Goal: Check status: Check status

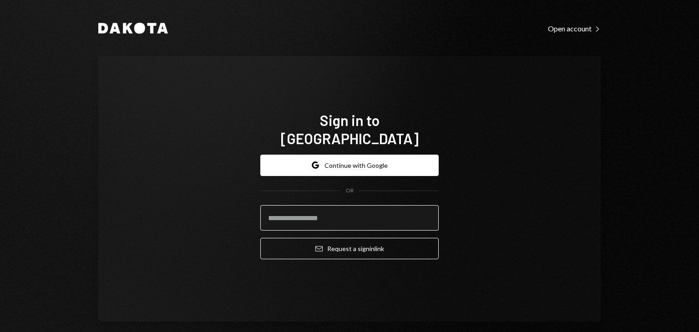
click at [308, 205] on input "email" at bounding box center [349, 217] width 178 height 25
type input "**********"
click at [498, 178] on div "**********" at bounding box center [349, 189] width 502 height 266
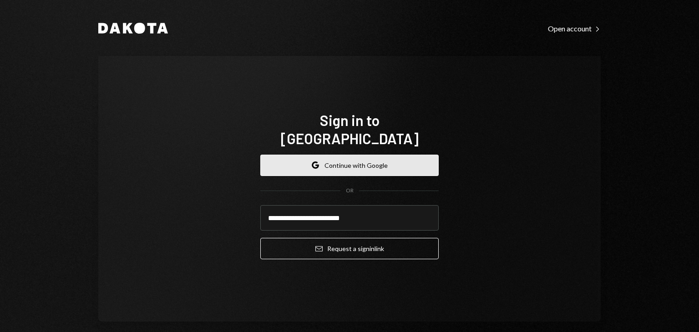
click at [352, 160] on button "Google Continue with Google" at bounding box center [349, 165] width 178 height 21
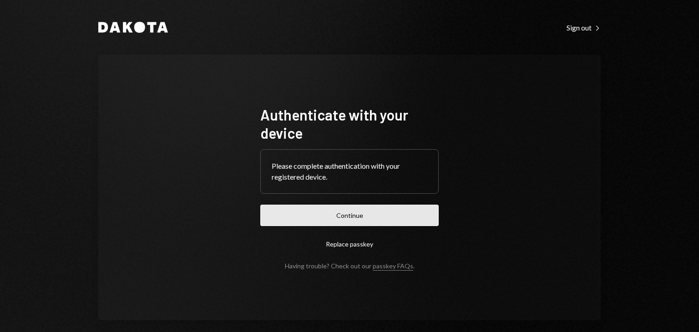
click at [384, 218] on button "Continue" at bounding box center [349, 215] width 178 height 21
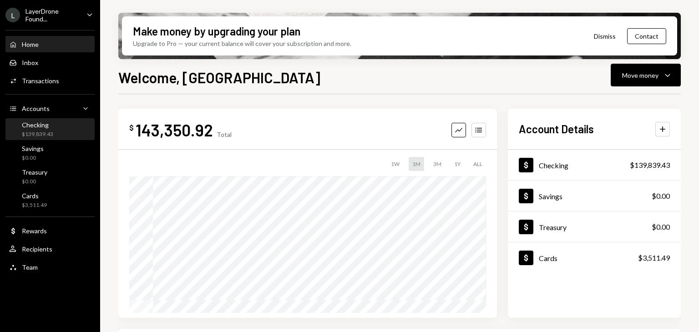
click at [43, 129] on div "Checking $139,839.43" at bounding box center [37, 129] width 31 height 17
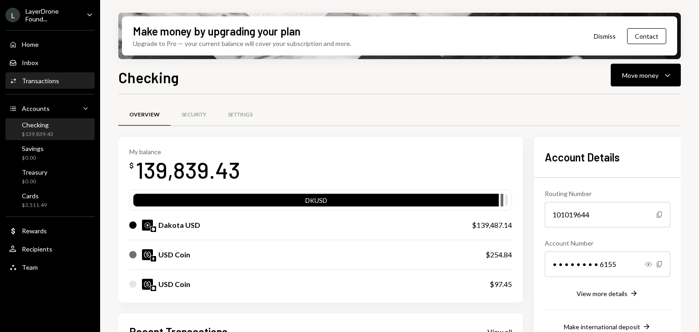
click at [46, 77] on div "Transactions" at bounding box center [40, 81] width 37 height 8
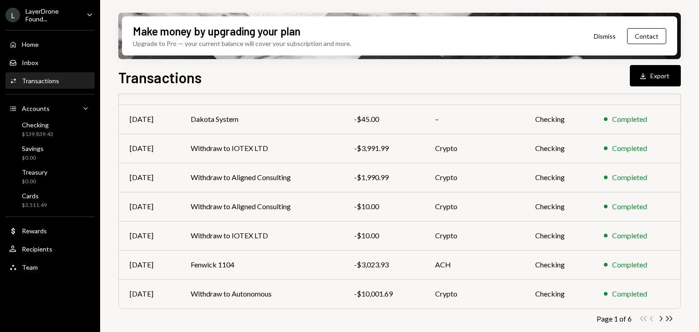
scroll to position [186, 0]
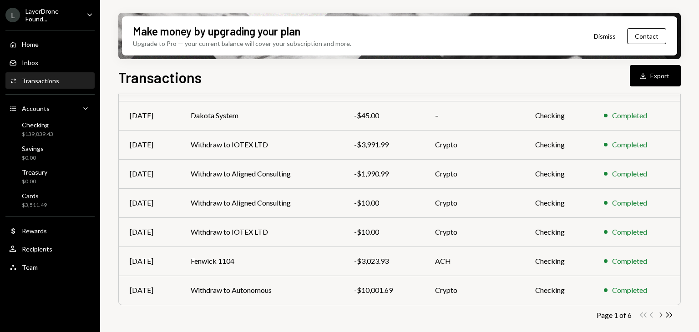
click at [663, 317] on icon "Chevron Right" at bounding box center [660, 315] width 9 height 9
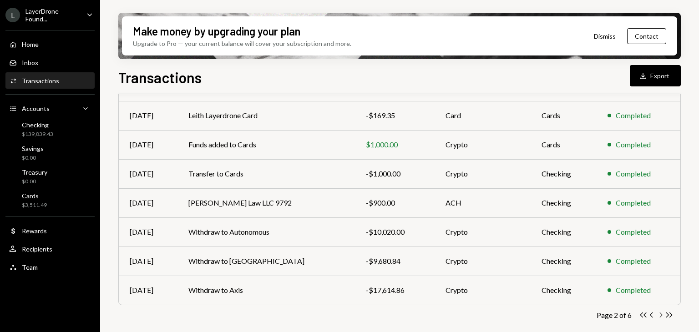
click at [661, 315] on icon "Chevron Right" at bounding box center [660, 315] width 9 height 9
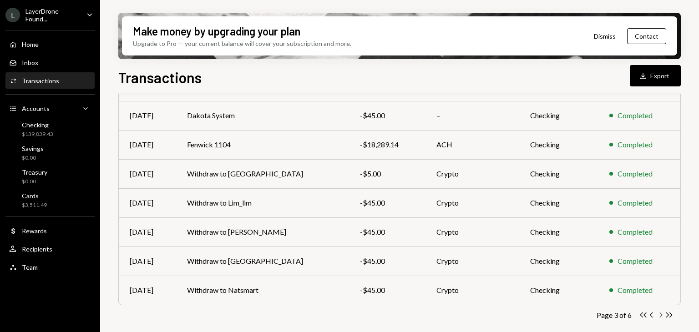
click at [661, 315] on icon "Chevron Right" at bounding box center [660, 315] width 9 height 9
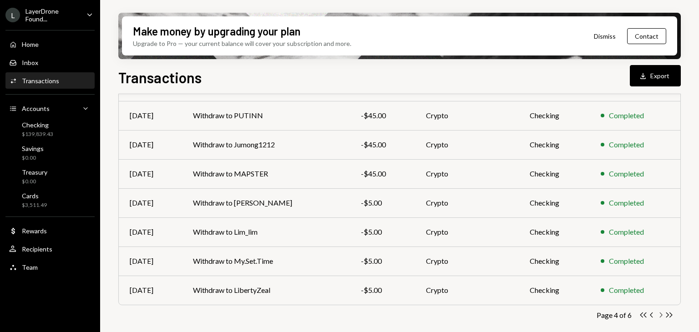
click at [661, 316] on icon "Chevron Right" at bounding box center [660, 315] width 9 height 9
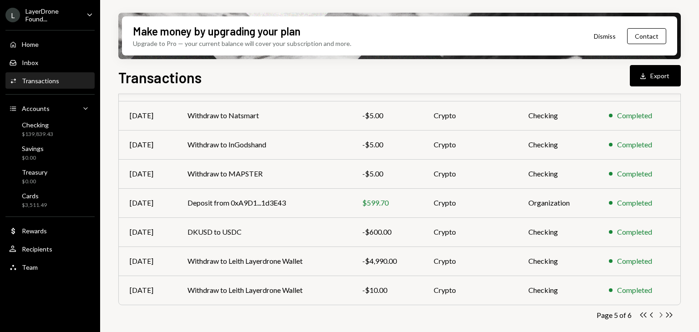
click at [661, 316] on icon "Chevron Right" at bounding box center [660, 315] width 9 height 9
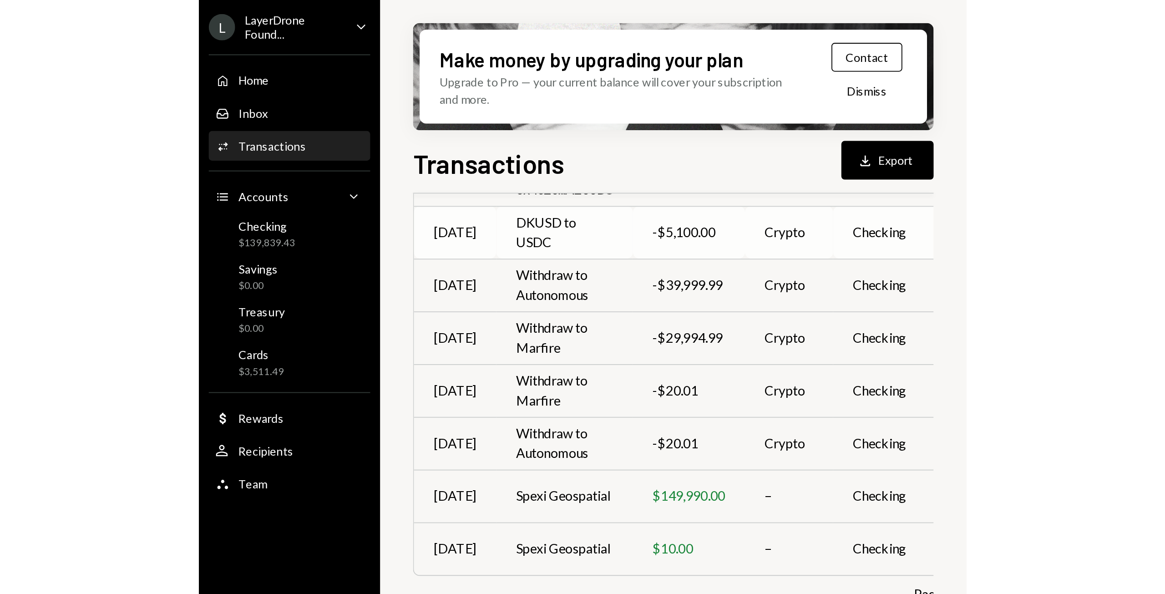
scroll to position [0, 0]
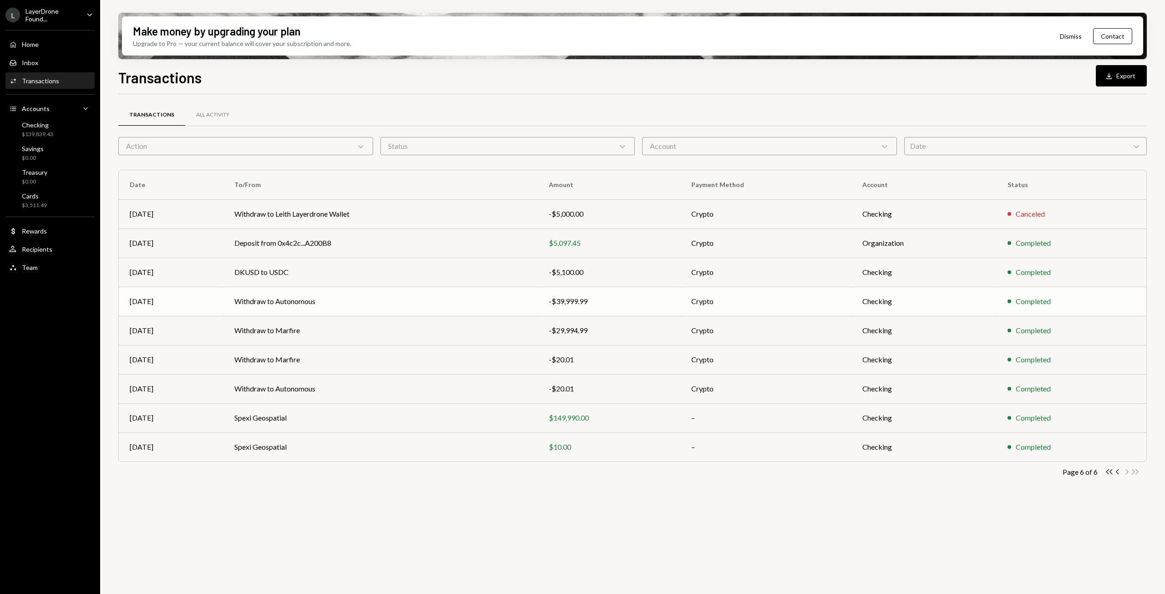
click at [385, 302] on td "Withdraw to Autonomous" at bounding box center [380, 301] width 314 height 29
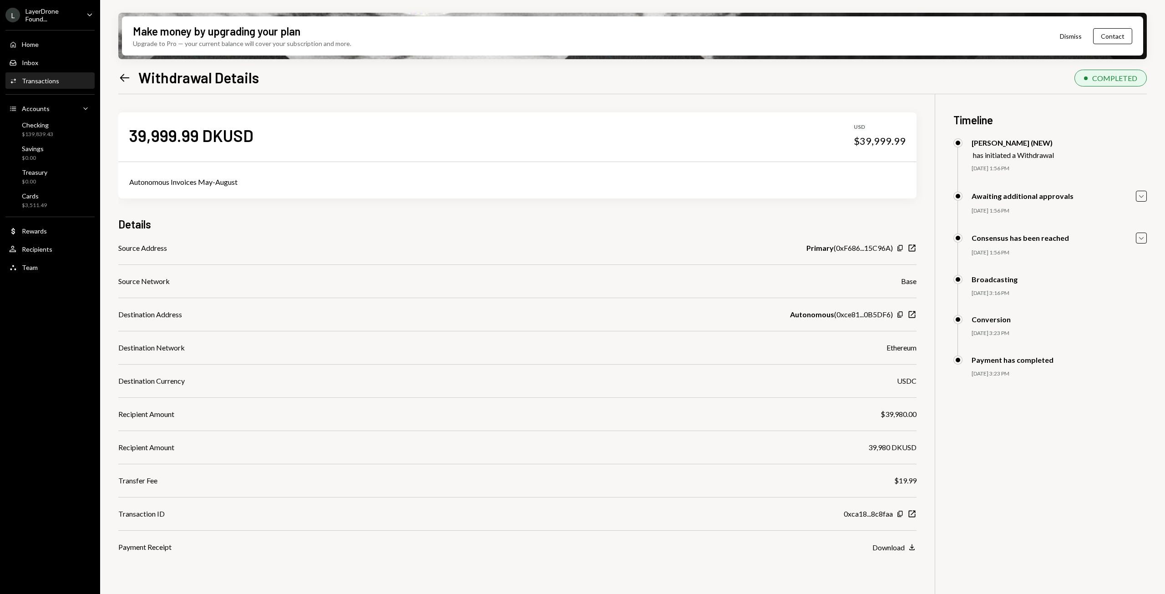
click at [127, 79] on icon "Left Arrow" at bounding box center [124, 77] width 13 height 13
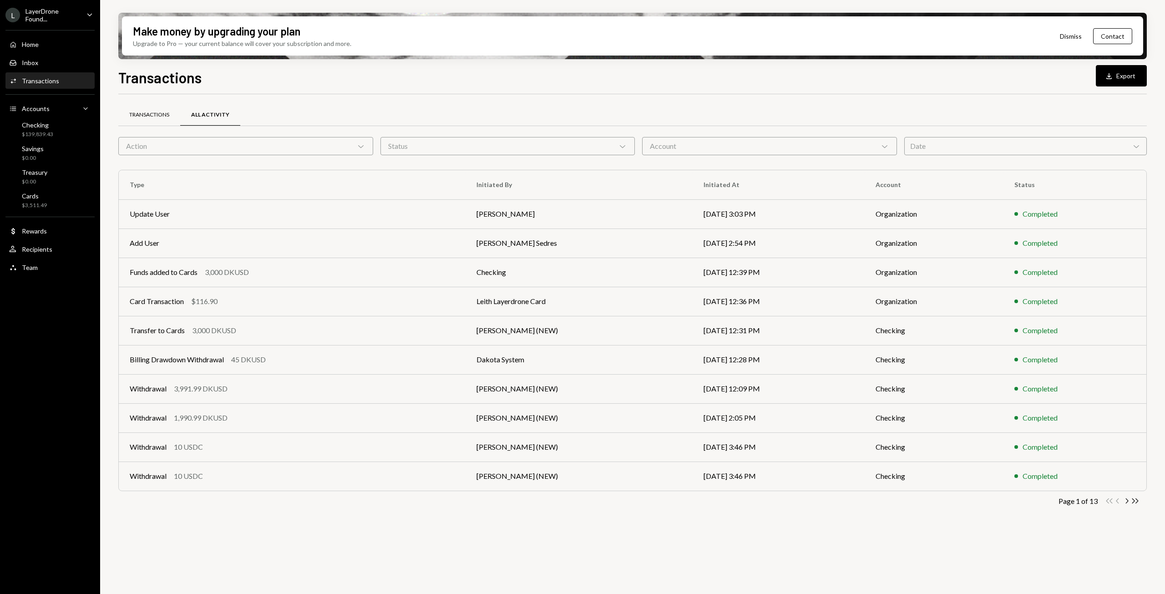
click at [159, 109] on div "Transactions" at bounding box center [149, 115] width 62 height 22
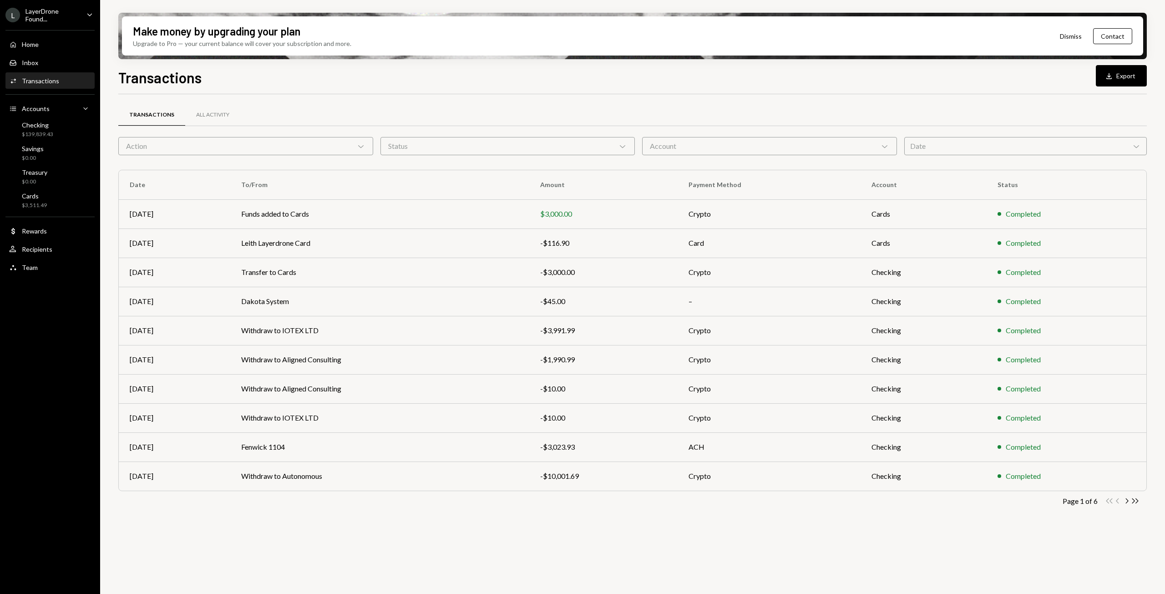
drag, startPoint x: 1136, startPoint y: 503, endPoint x: 1144, endPoint y: 523, distance: 21.6
drag, startPoint x: 1144, startPoint y: 523, endPoint x: 1162, endPoint y: 513, distance: 20.8
click at [698, 332] on div "Make money by upgrading your plan Upgrade to Pro — your current balance will co…" at bounding box center [632, 297] width 1065 height 594
click at [698, 332] on icon "Double Arrow Right" at bounding box center [1135, 500] width 9 height 9
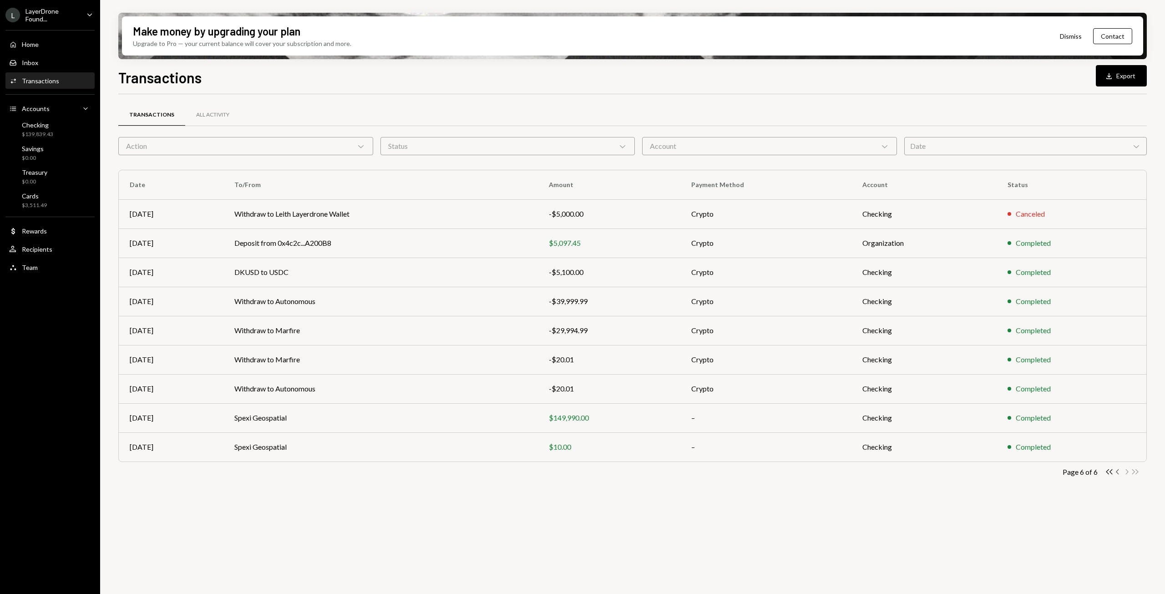
click at [698, 332] on icon "Chevron Left" at bounding box center [1117, 471] width 9 height 9
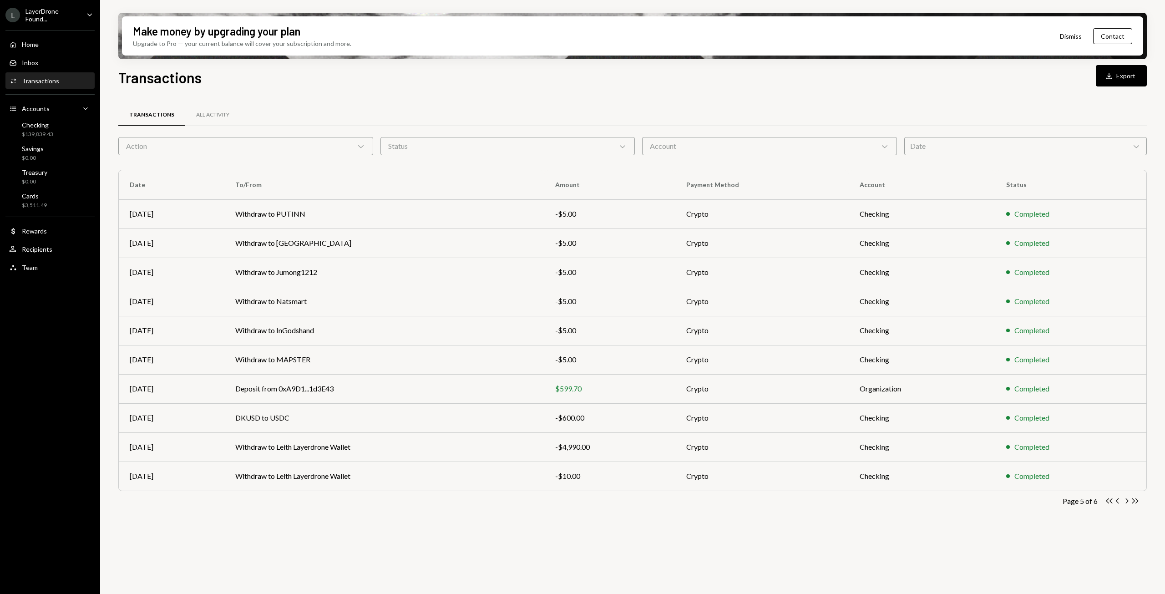
click at [698, 332] on div "Completed" at bounding box center [1070, 475] width 129 height 11
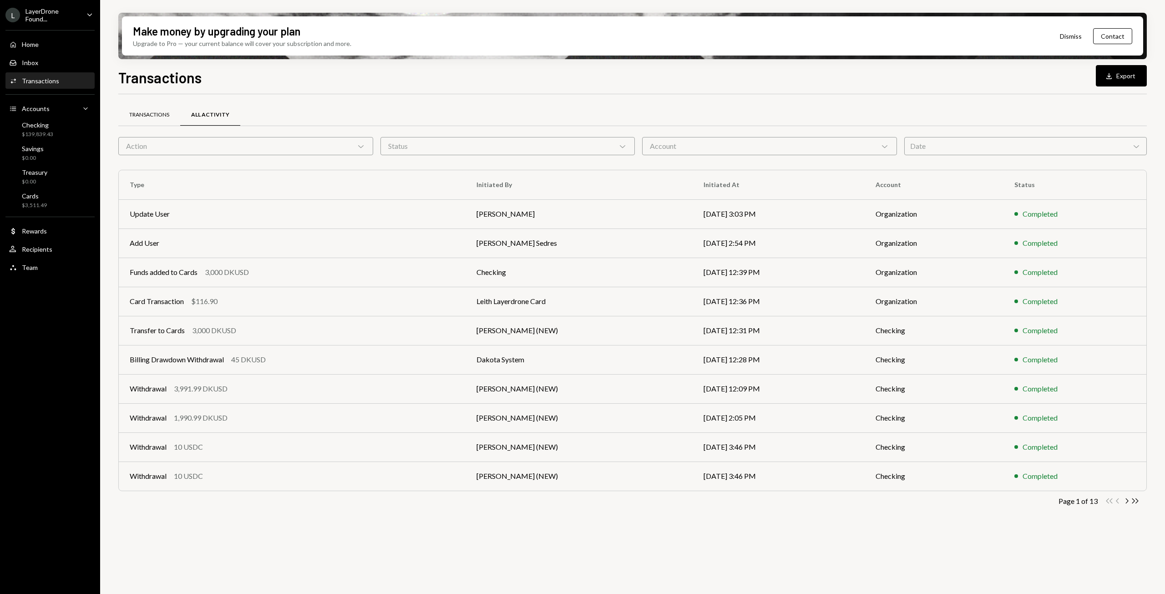
click at [153, 114] on div "Transactions" at bounding box center [149, 115] width 40 height 8
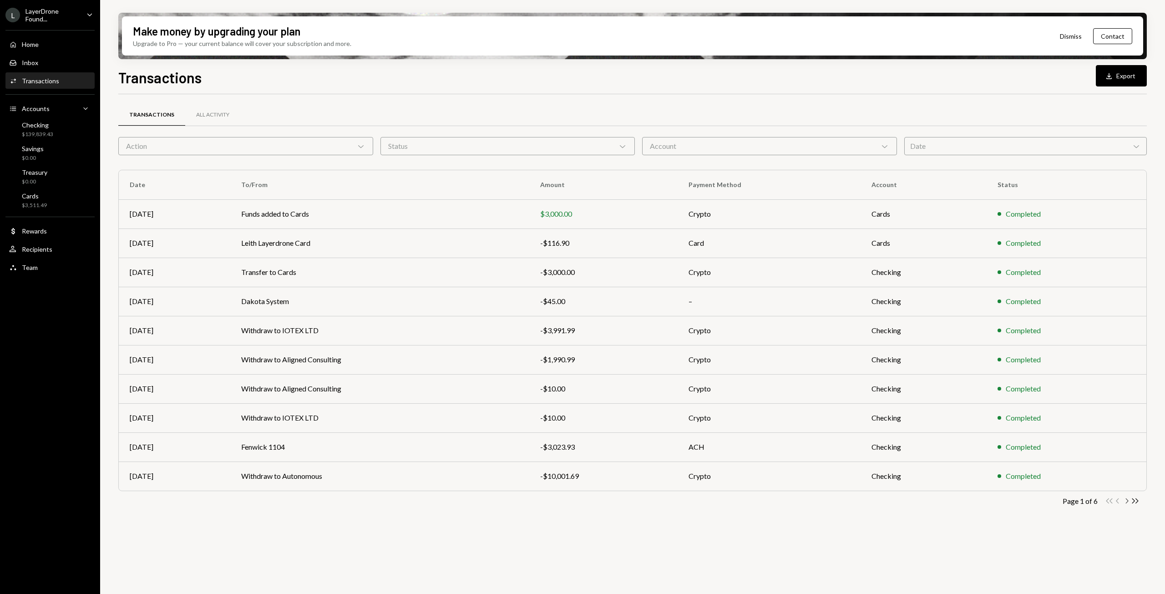
click at [1126, 501] on icon "Chevron Right" at bounding box center [1126, 500] width 9 height 9
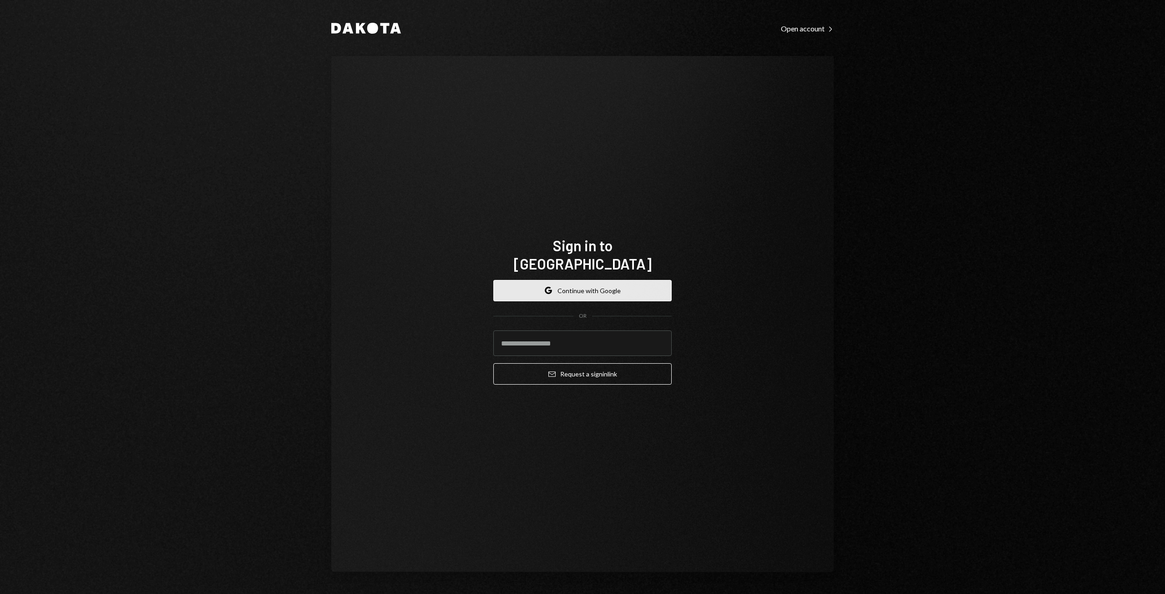
click at [561, 282] on button "Google Continue with Google" at bounding box center [582, 290] width 178 height 21
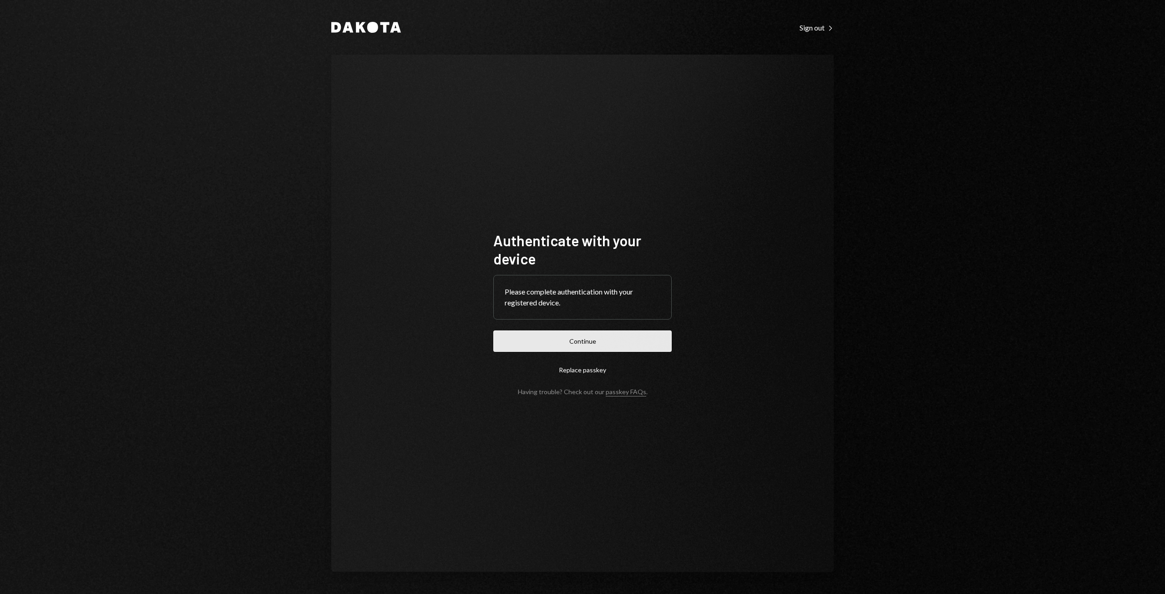
drag, startPoint x: 595, startPoint y: 342, endPoint x: 571, endPoint y: 348, distance: 24.8
click at [571, 348] on button "Continue" at bounding box center [582, 340] width 178 height 21
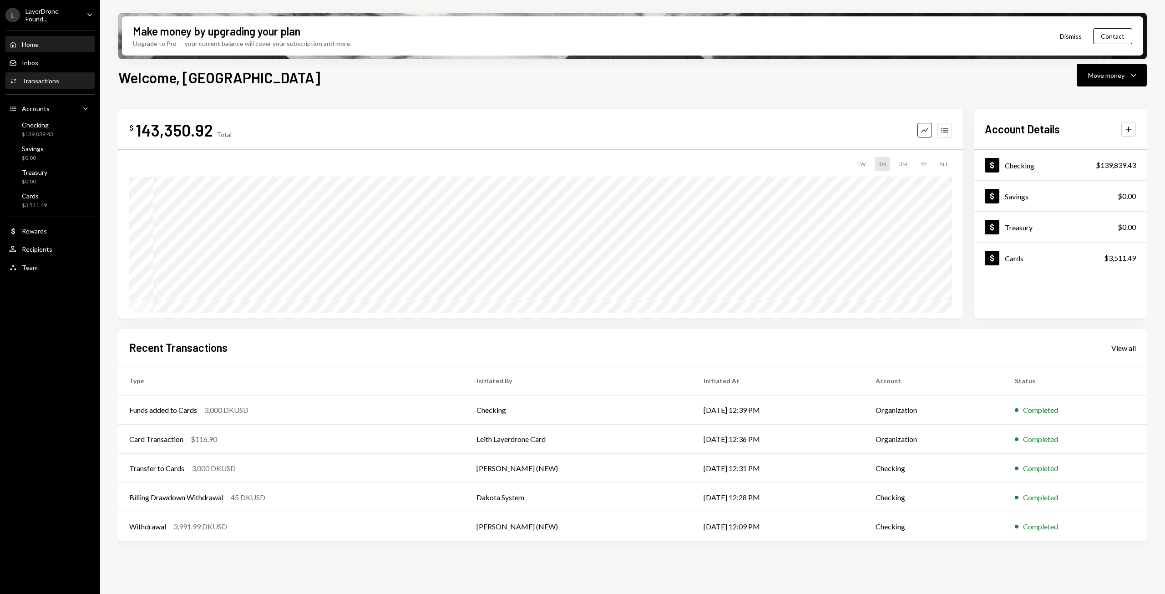
click at [40, 84] on div "Transactions" at bounding box center [40, 81] width 37 height 8
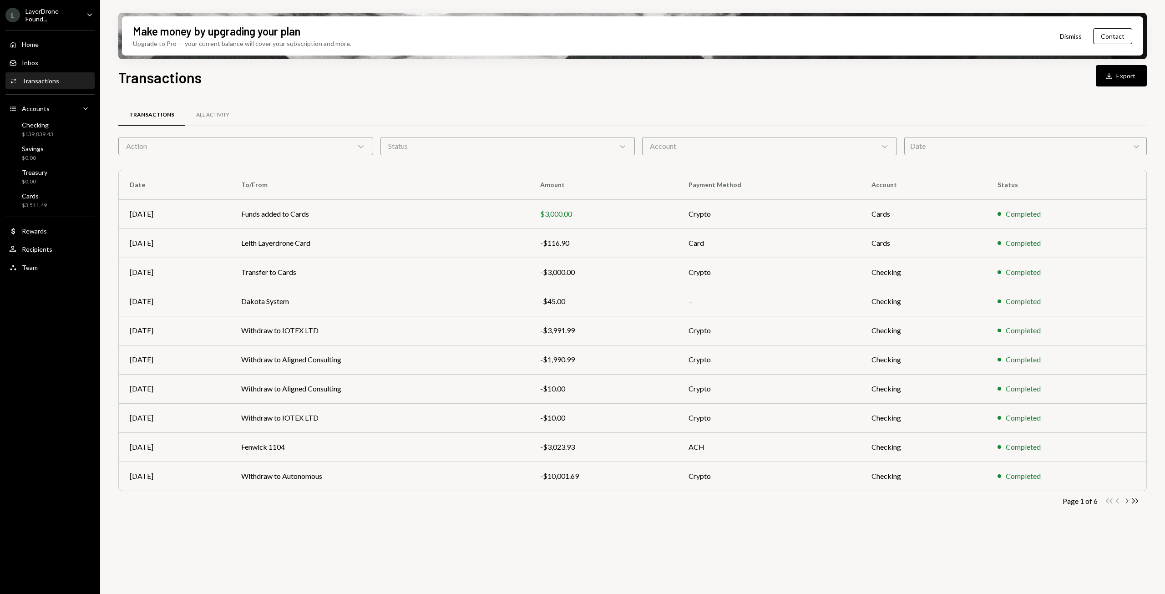
click at [1126, 502] on icon "Chevron Right" at bounding box center [1126, 500] width 9 height 9
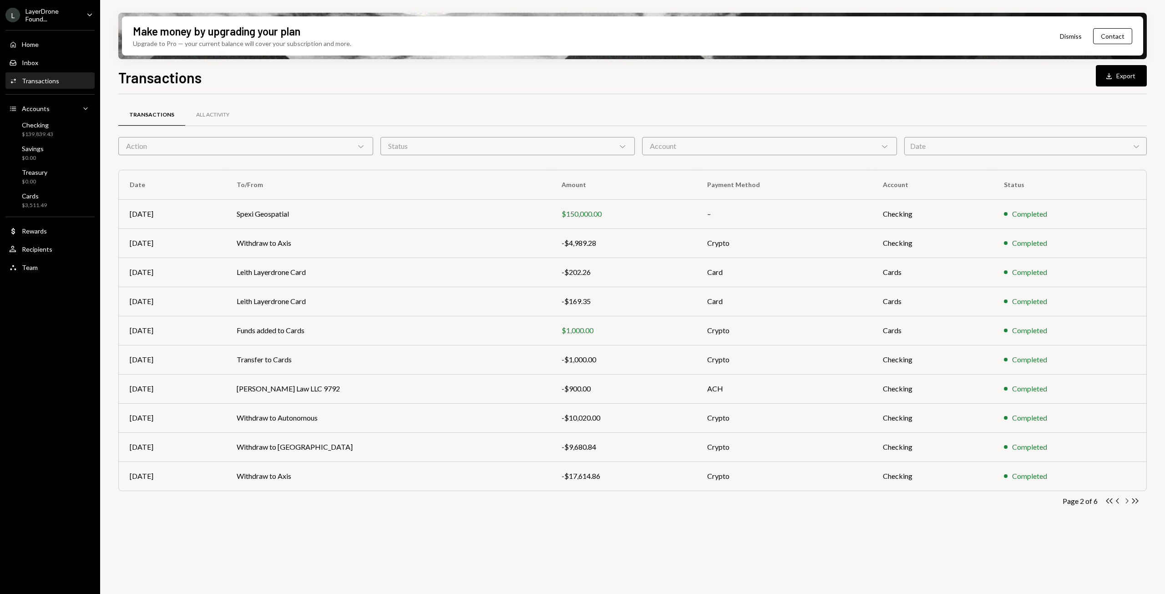
click at [1126, 502] on icon "Chevron Right" at bounding box center [1126, 500] width 9 height 9
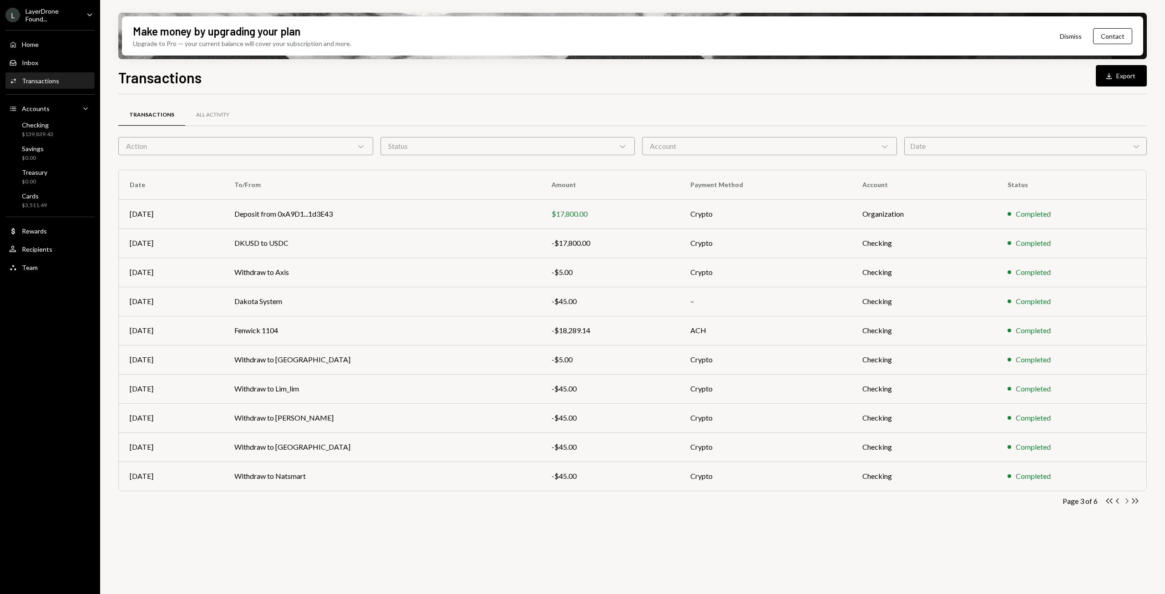
click at [1127, 500] on icon "Chevron Right" at bounding box center [1126, 500] width 9 height 9
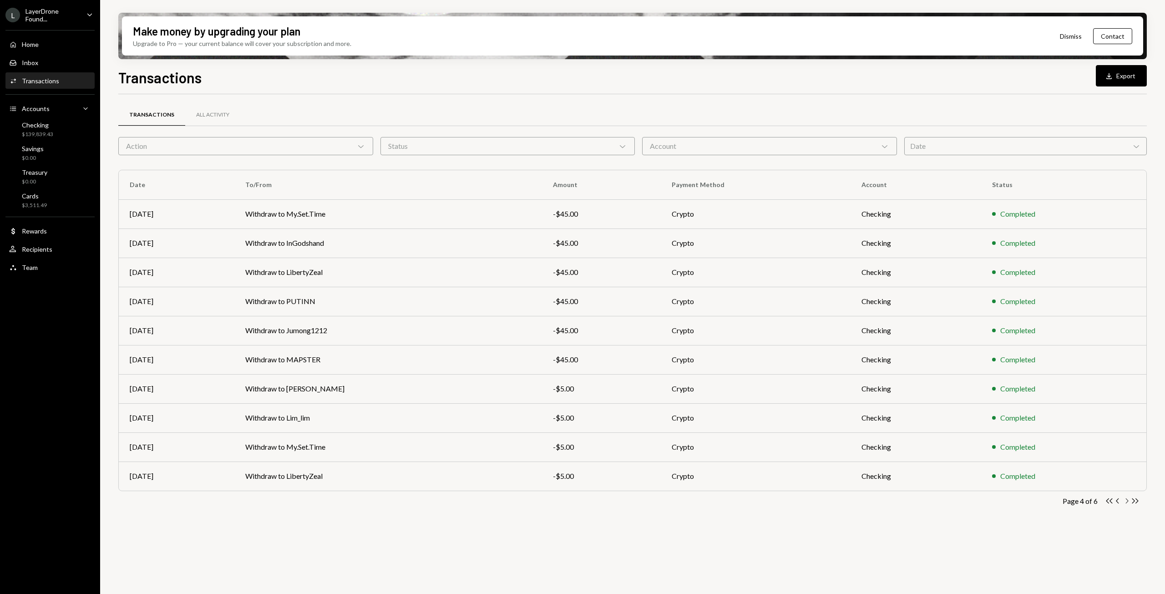
click at [1126, 502] on icon "Chevron Right" at bounding box center [1126, 500] width 9 height 9
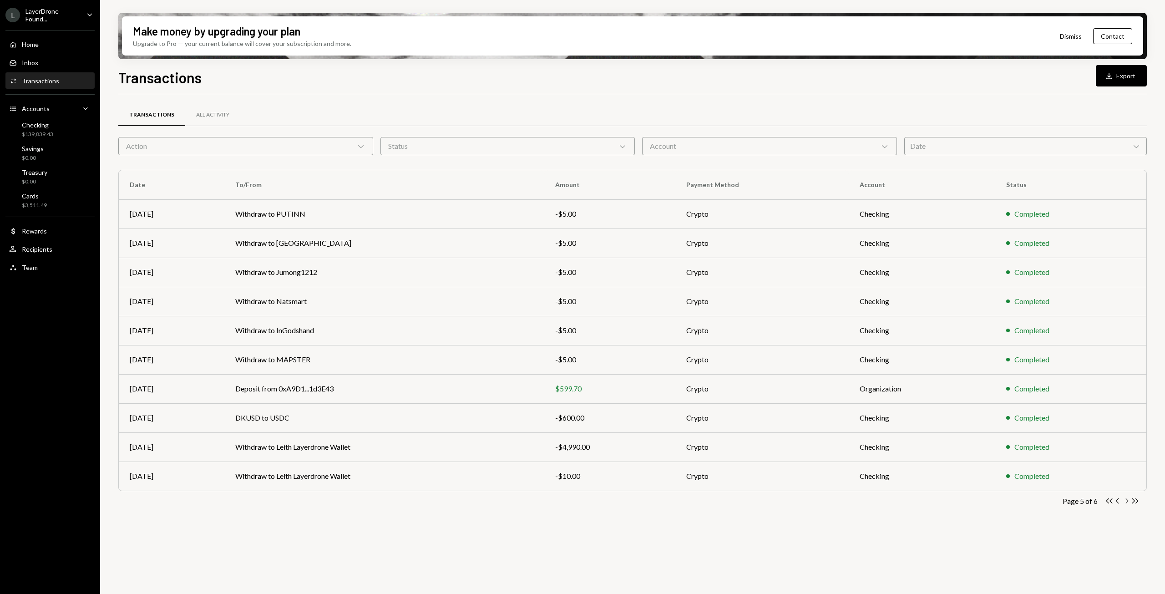
click at [1126, 502] on icon "Chevron Right" at bounding box center [1126, 500] width 9 height 9
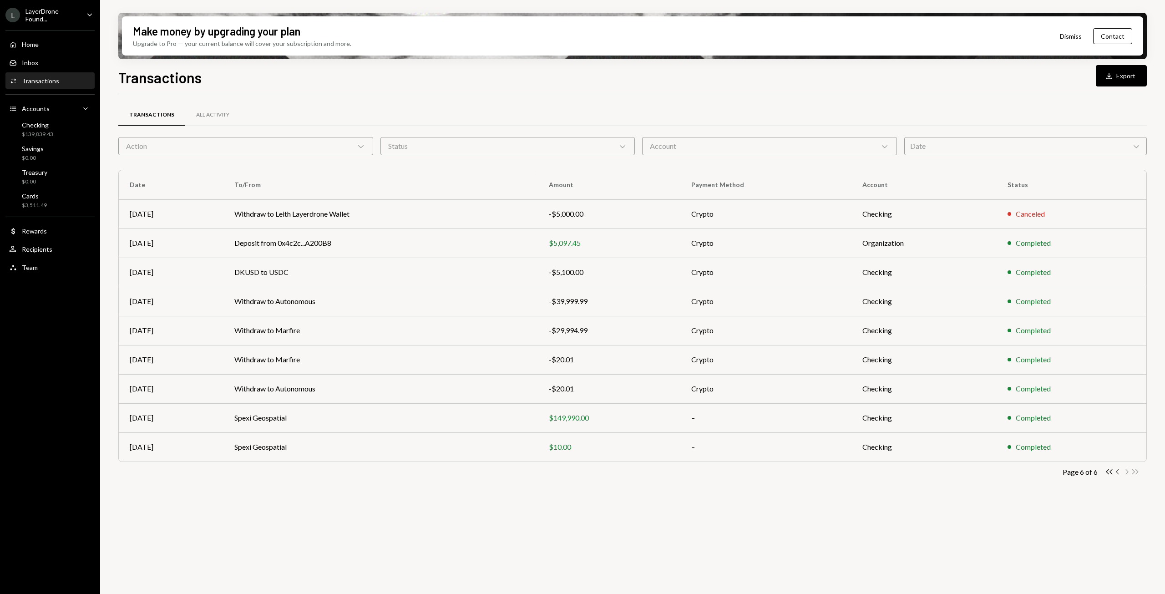
click at [1118, 474] on icon "Chevron Left" at bounding box center [1117, 471] width 9 height 9
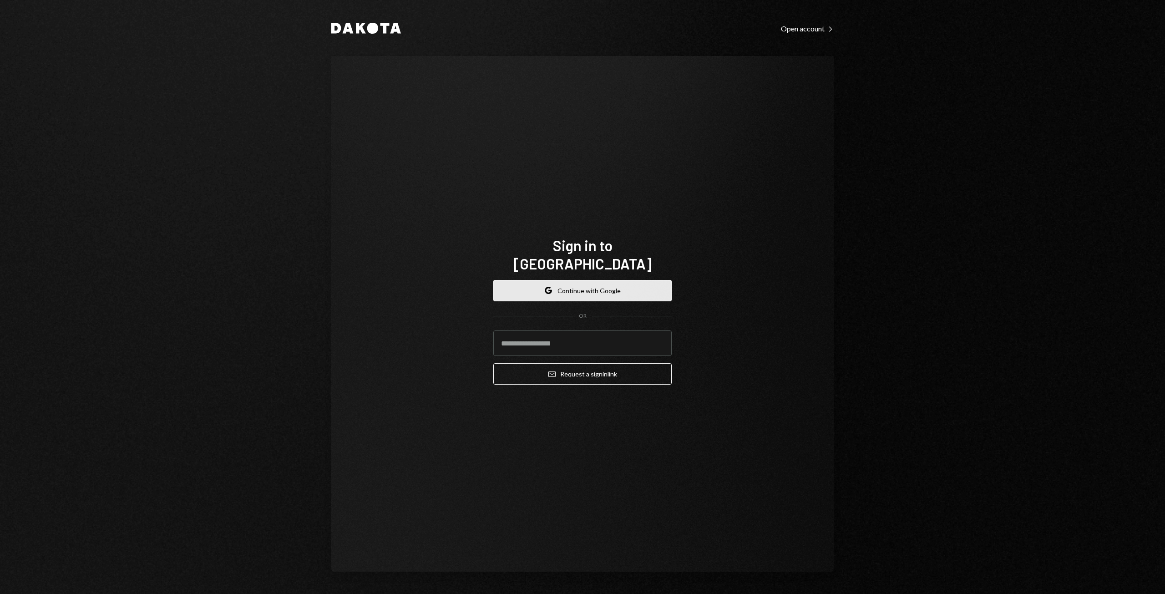
click at [544, 288] on button "Google Continue with Google" at bounding box center [582, 290] width 178 height 21
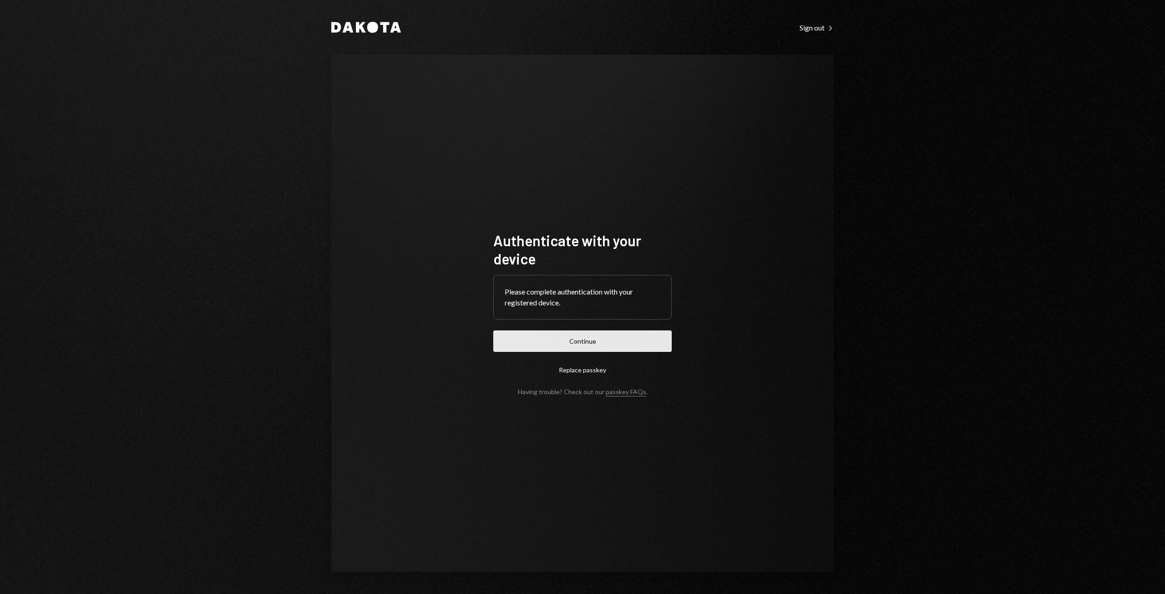
click at [595, 333] on button "Continue" at bounding box center [582, 340] width 178 height 21
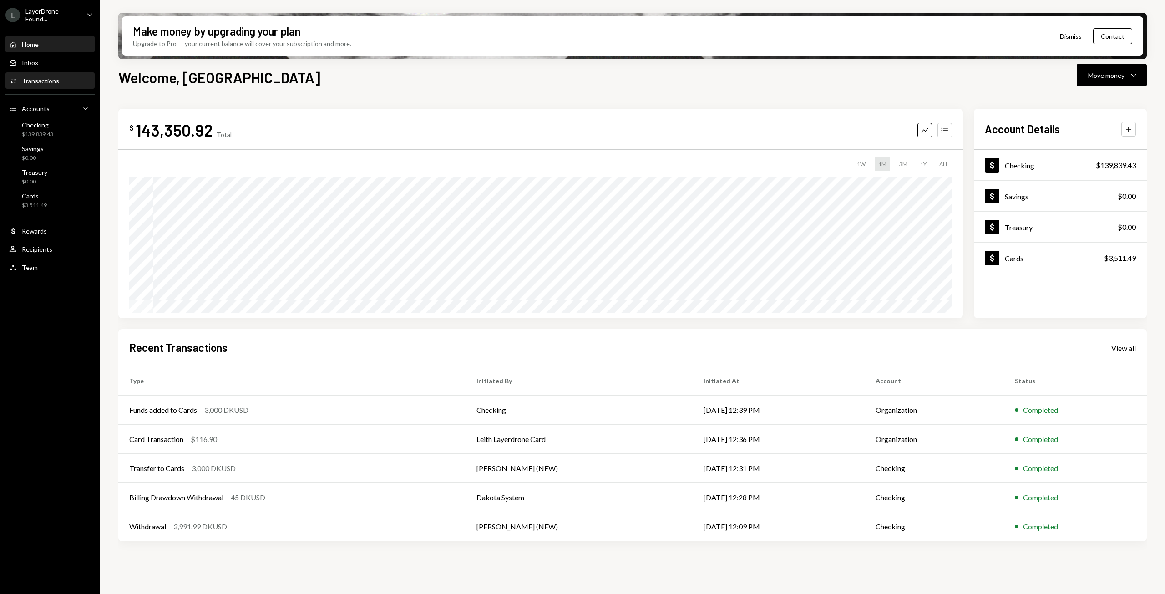
click at [49, 80] on div "Transactions" at bounding box center [40, 81] width 37 height 8
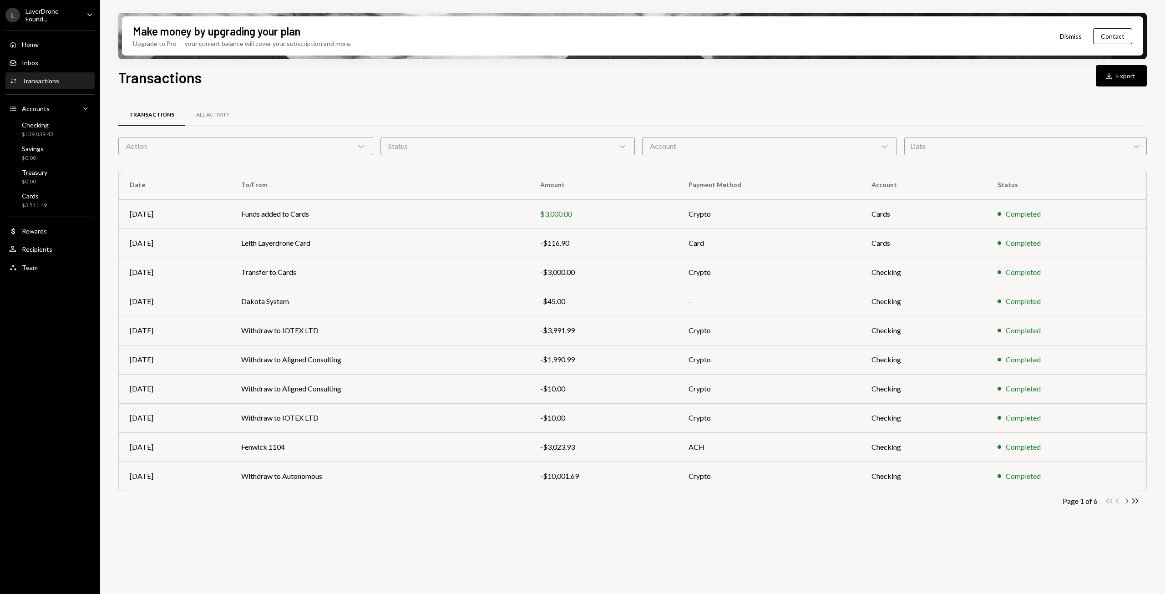
click at [1129, 502] on icon "Chevron Right" at bounding box center [1126, 500] width 9 height 9
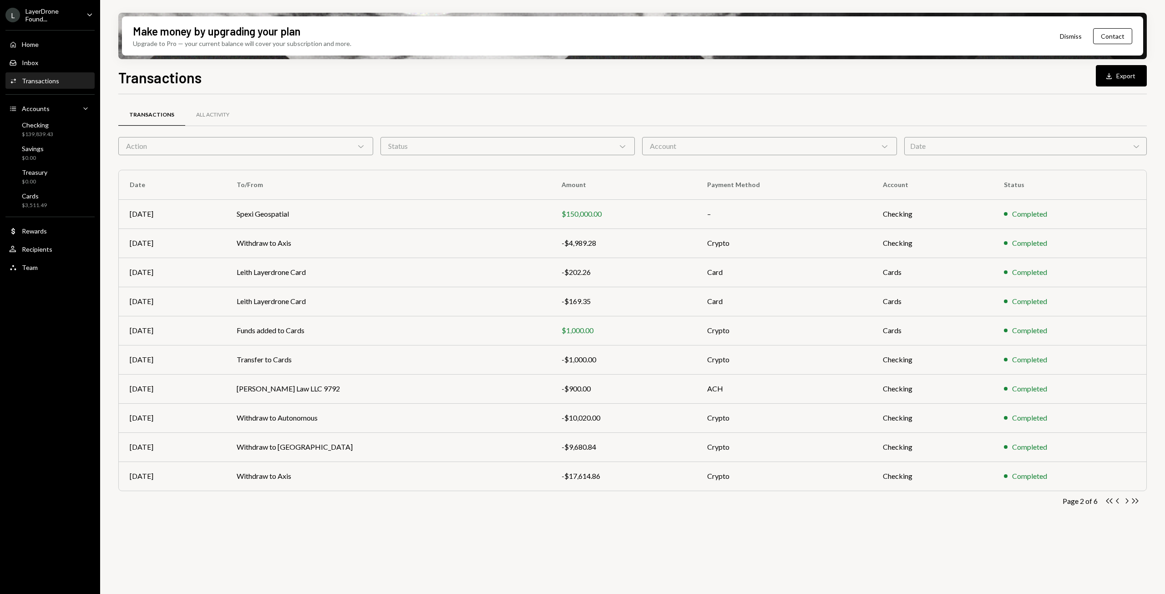
click at [1129, 502] on icon "Chevron Right" at bounding box center [1126, 500] width 9 height 9
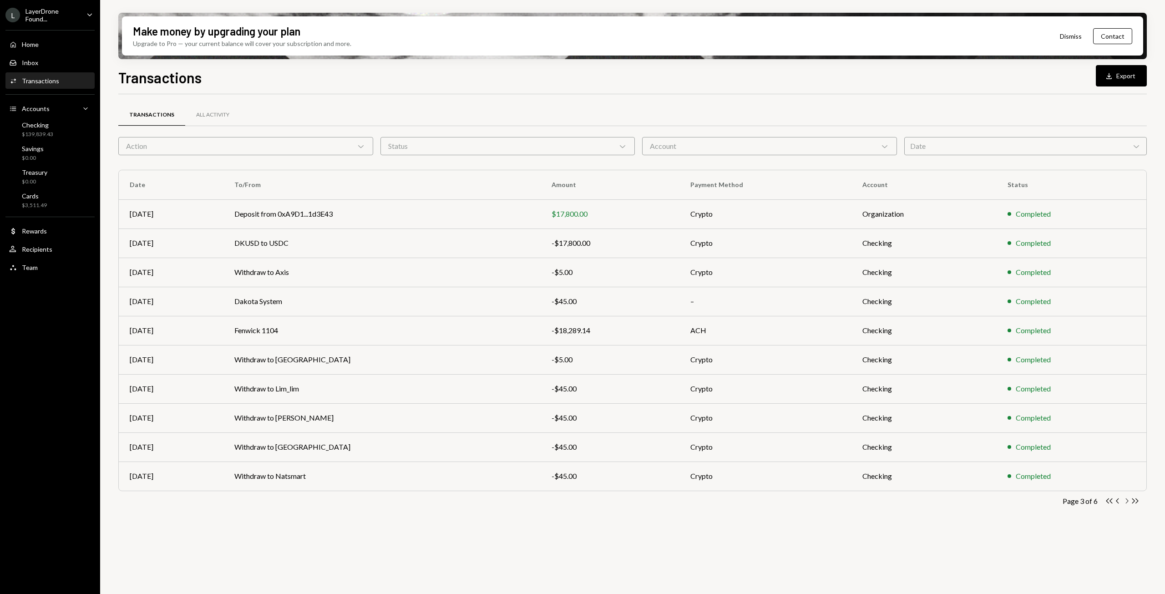
click at [1129, 502] on icon "Chevron Right" at bounding box center [1126, 500] width 9 height 9
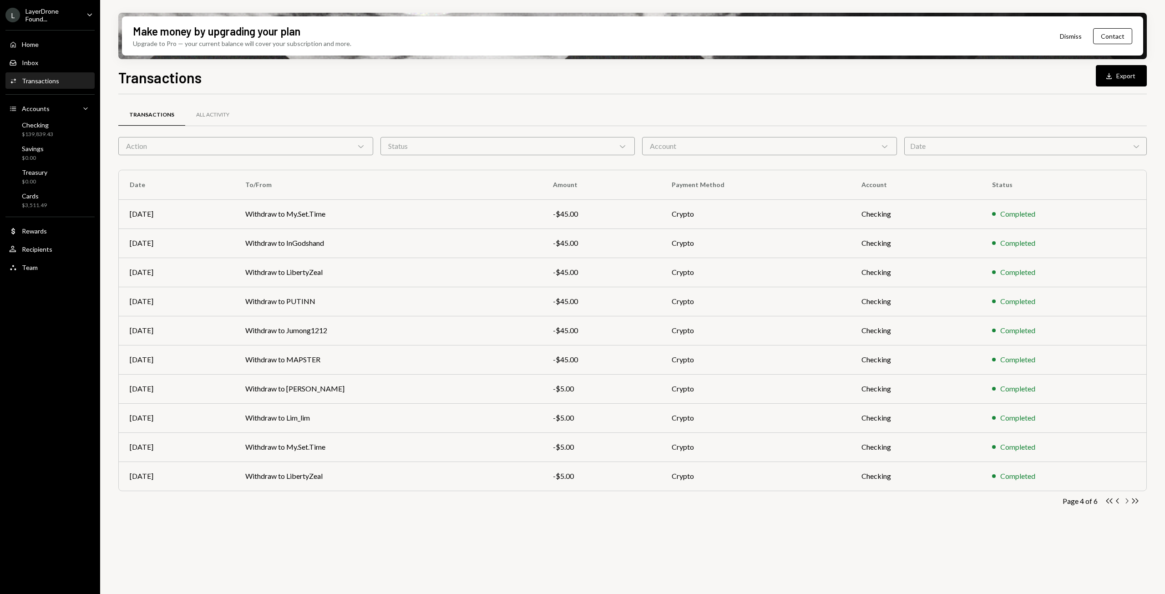
click at [1129, 502] on icon "Chevron Right" at bounding box center [1126, 500] width 9 height 9
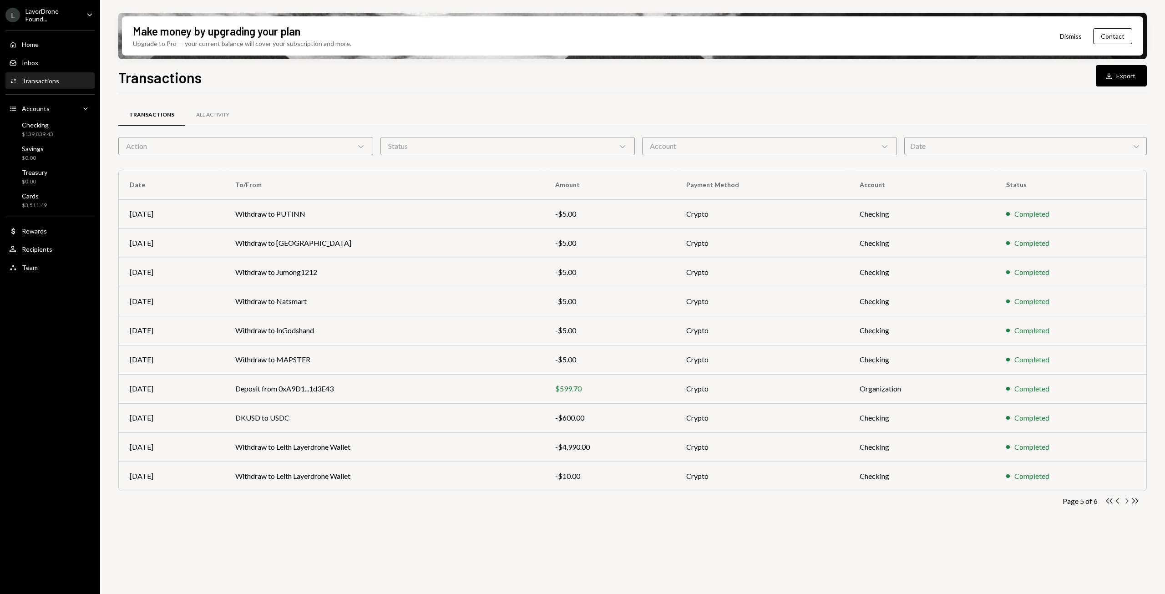
click at [1129, 502] on icon "Chevron Right" at bounding box center [1126, 500] width 9 height 9
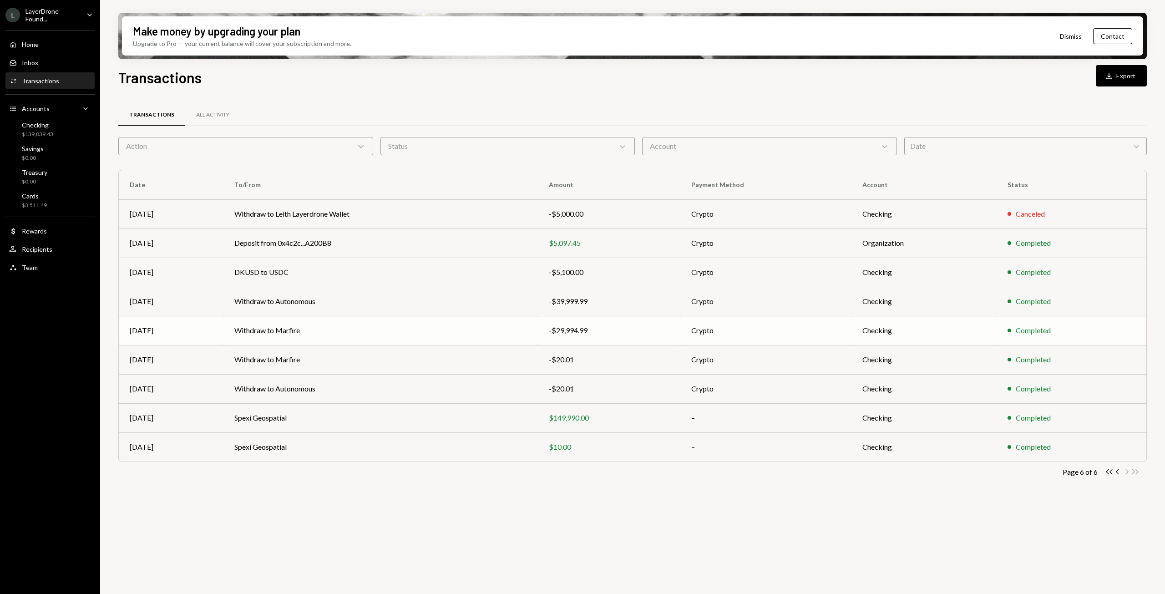
click at [422, 329] on td "Withdraw to Marfire" at bounding box center [380, 330] width 314 height 29
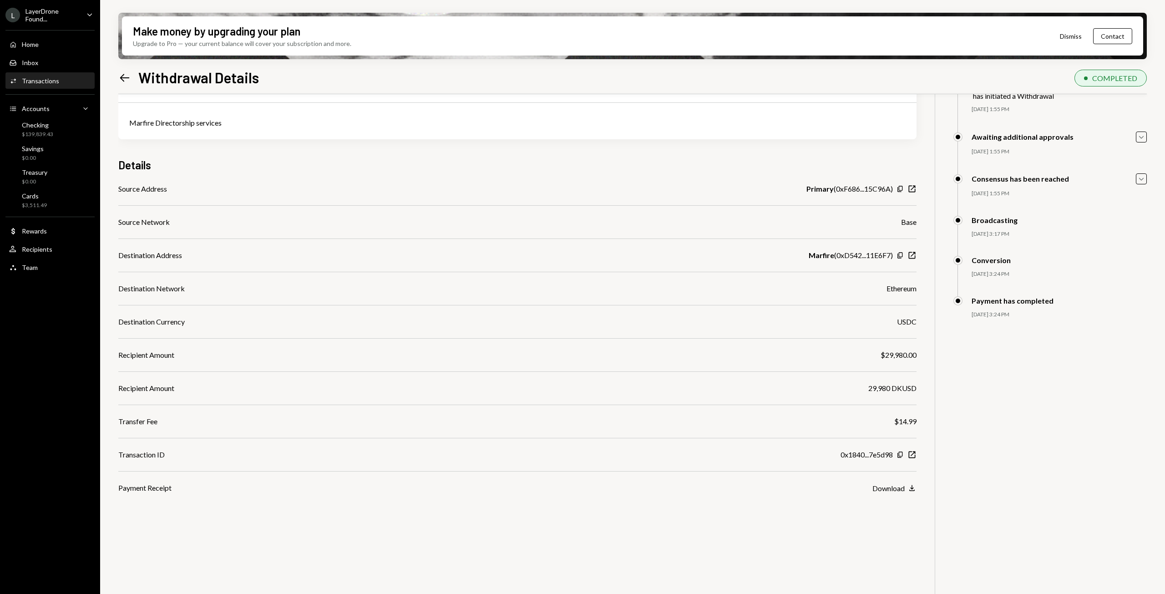
scroll to position [73, 0]
